Goal: Navigation & Orientation: Find specific page/section

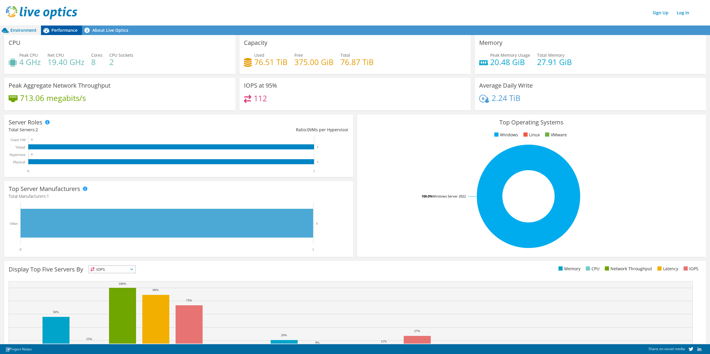
click at [66, 31] on span "Performance" at bounding box center [64, 30] width 26 height 6
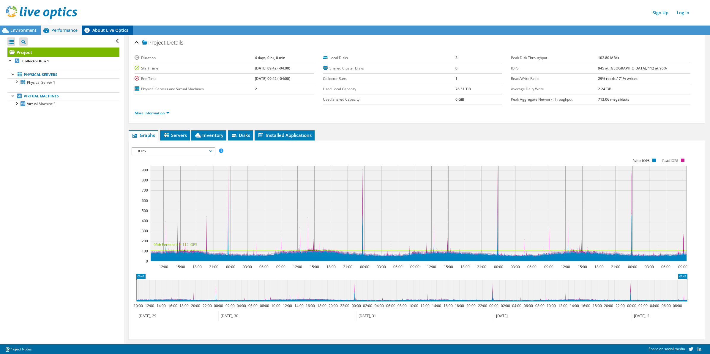
click at [107, 29] on link "About Live Optics" at bounding box center [107, 31] width 51 height 10
click at [22, 30] on span "Environment" at bounding box center [23, 30] width 26 height 6
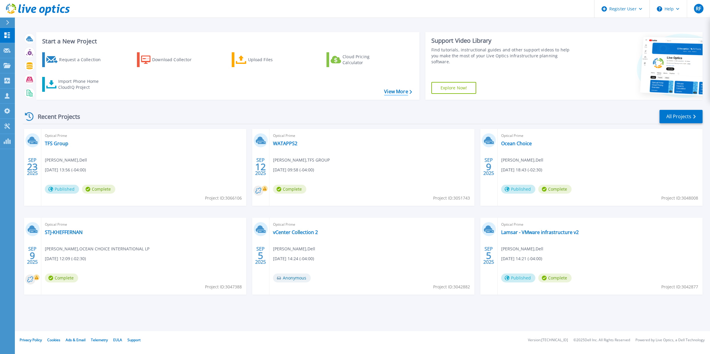
click at [392, 90] on link "View More" at bounding box center [398, 92] width 28 height 6
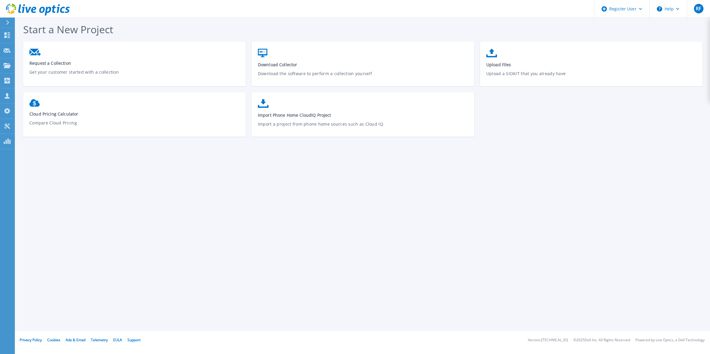
click at [38, 14] on icon at bounding box center [38, 10] width 64 height 12
